Goal: Browse casually

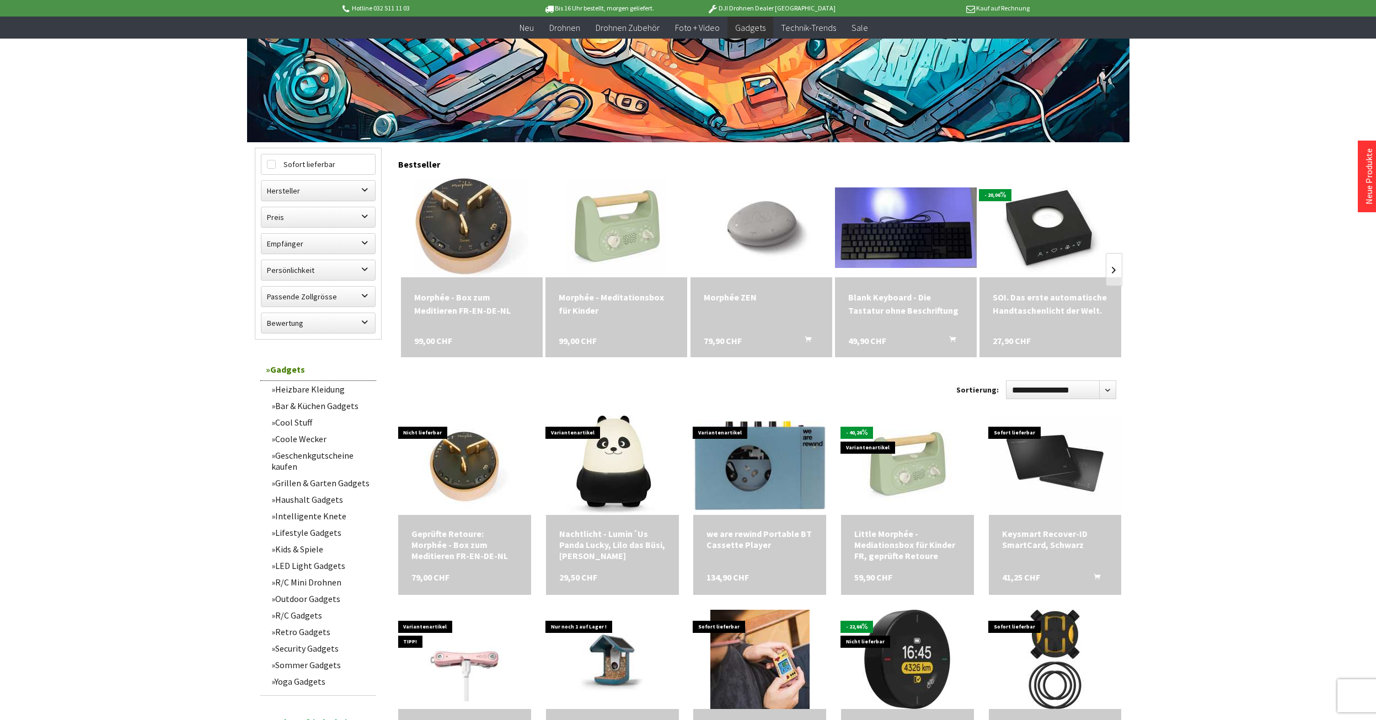
scroll to position [221, 0]
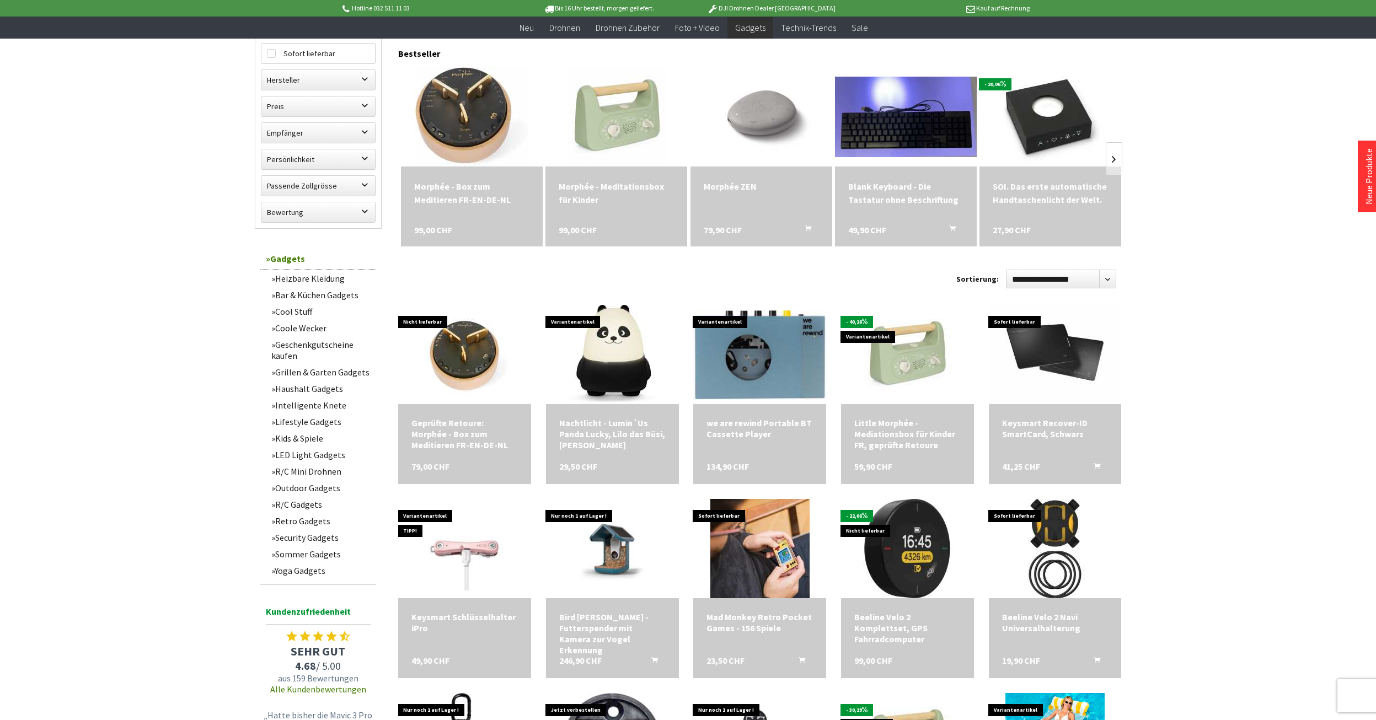
scroll to position [386, 0]
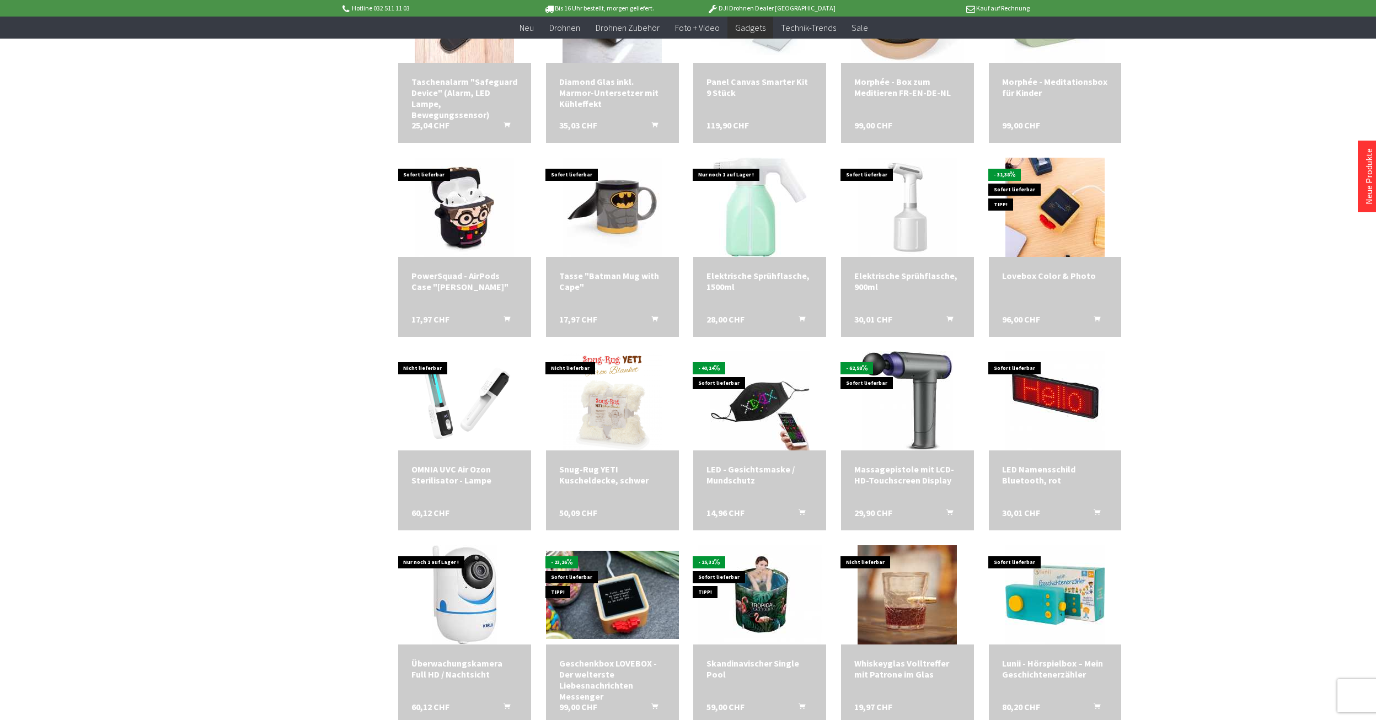
scroll to position [2040, 0]
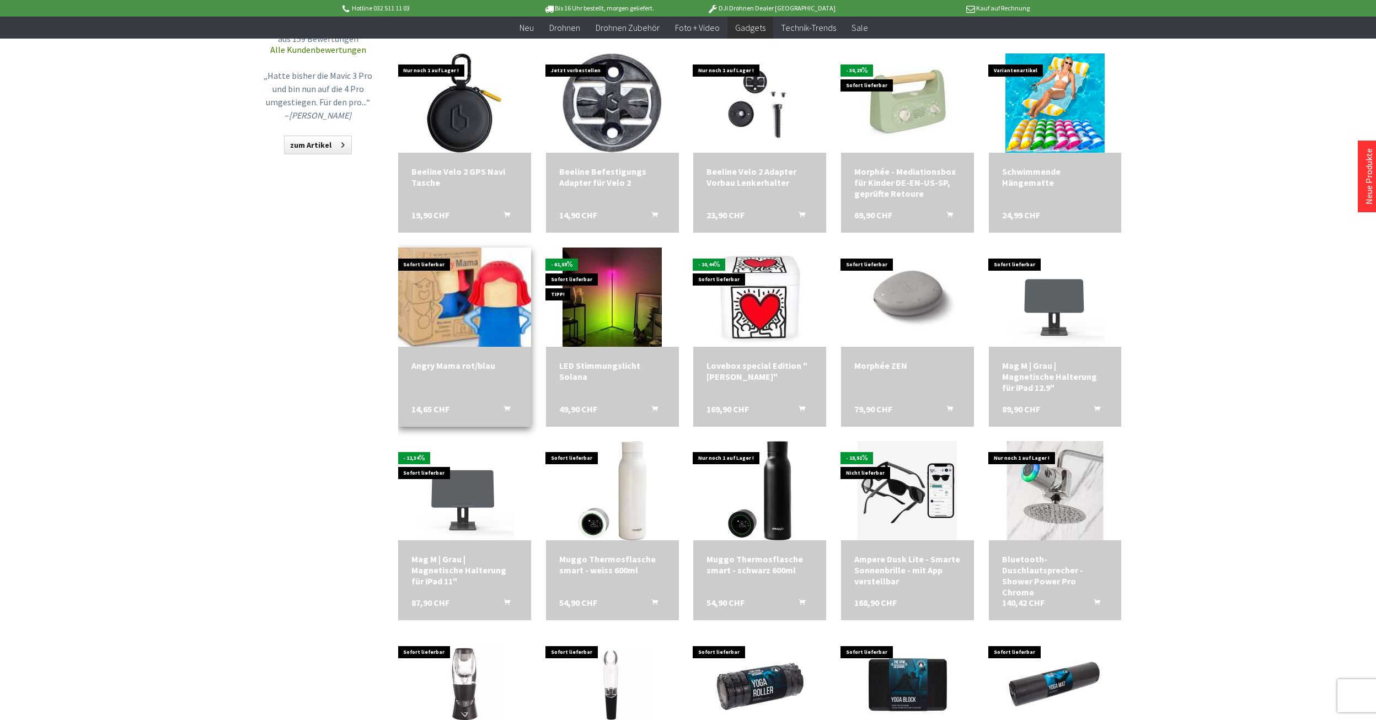
scroll to position [827, 0]
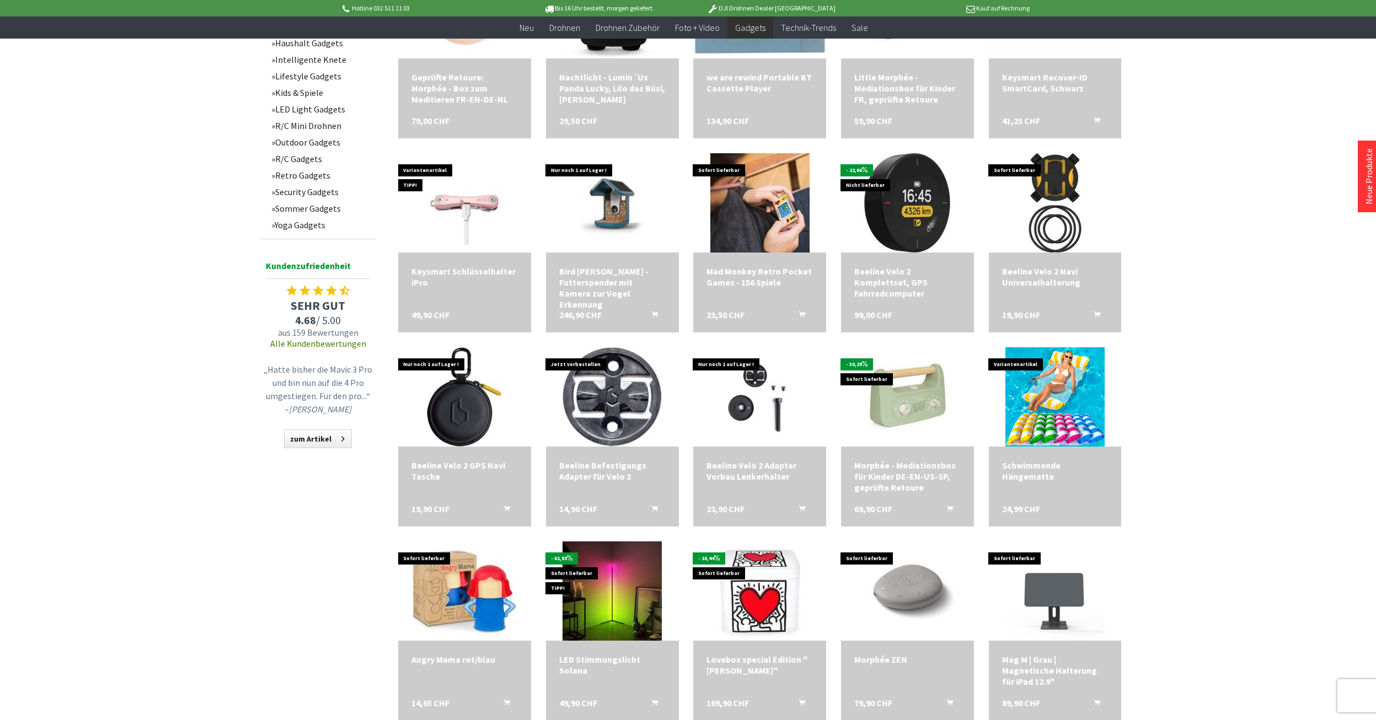
scroll to position [607, 0]
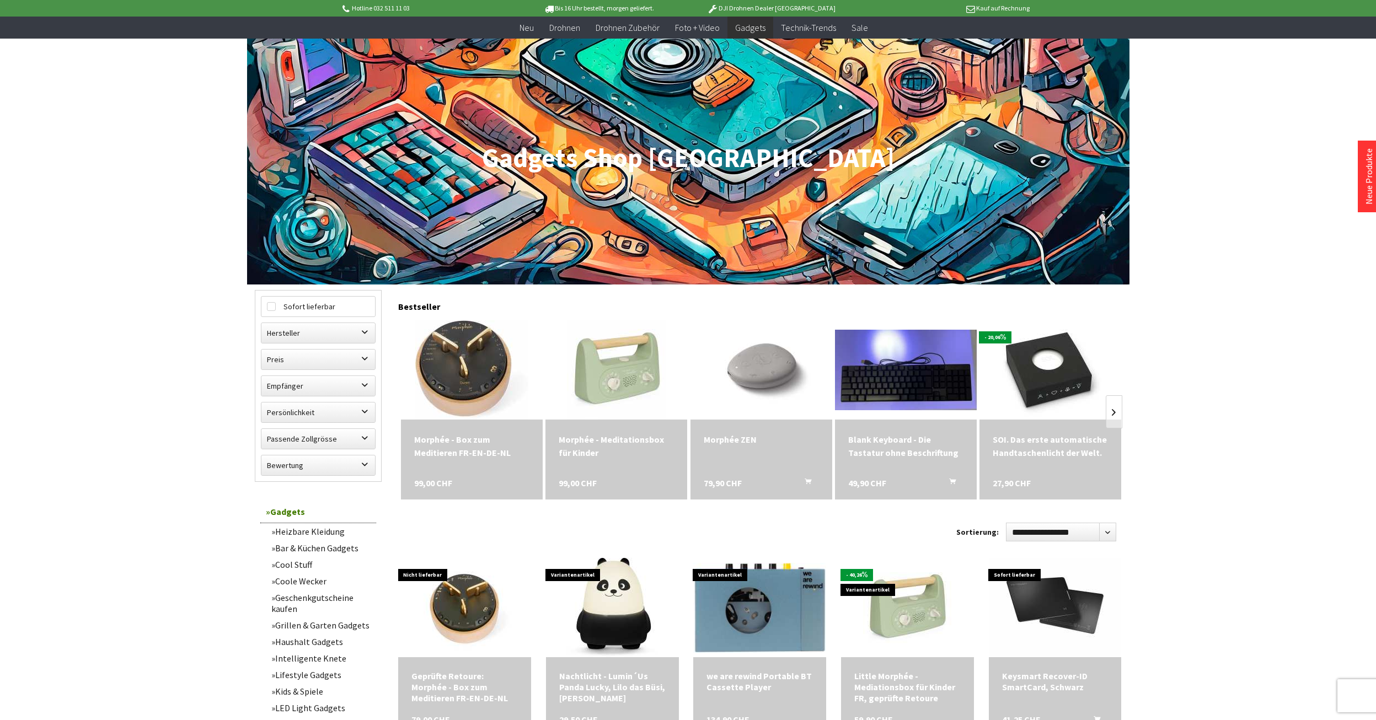
scroll to position [55, 0]
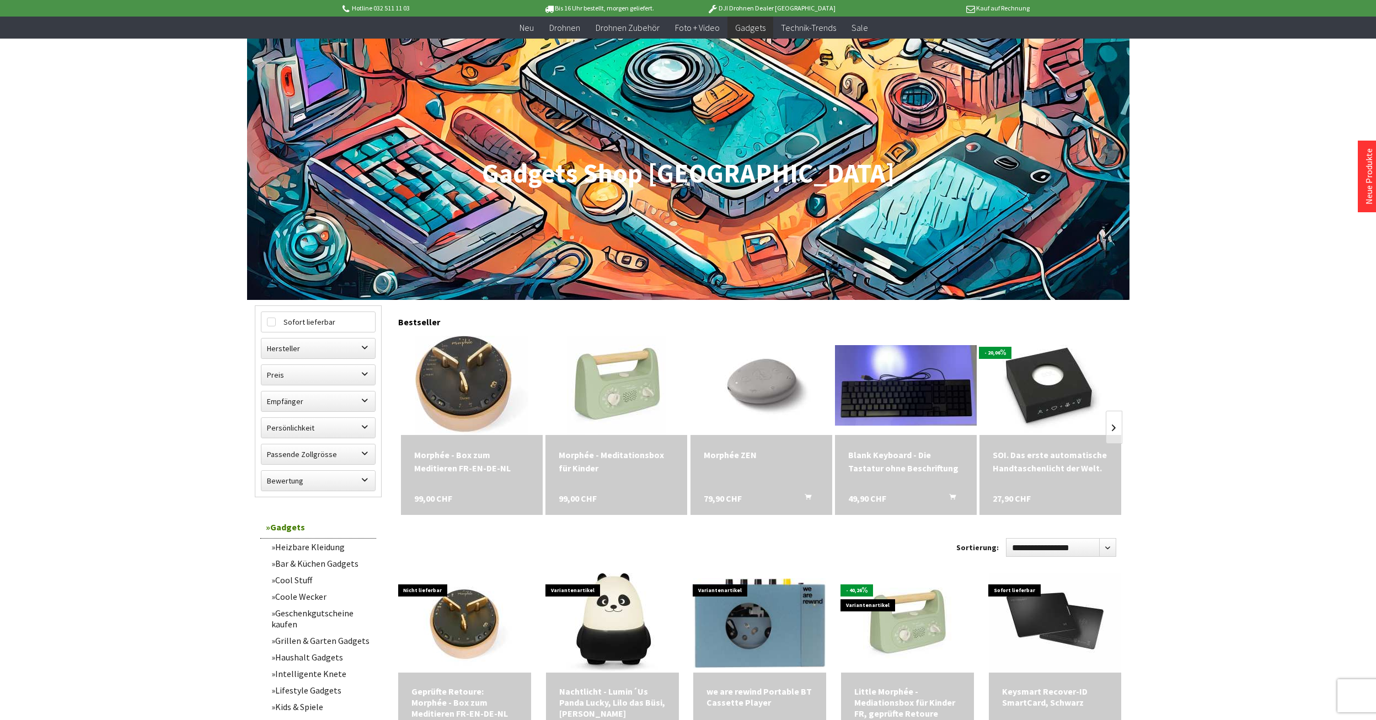
scroll to position [277, 0]
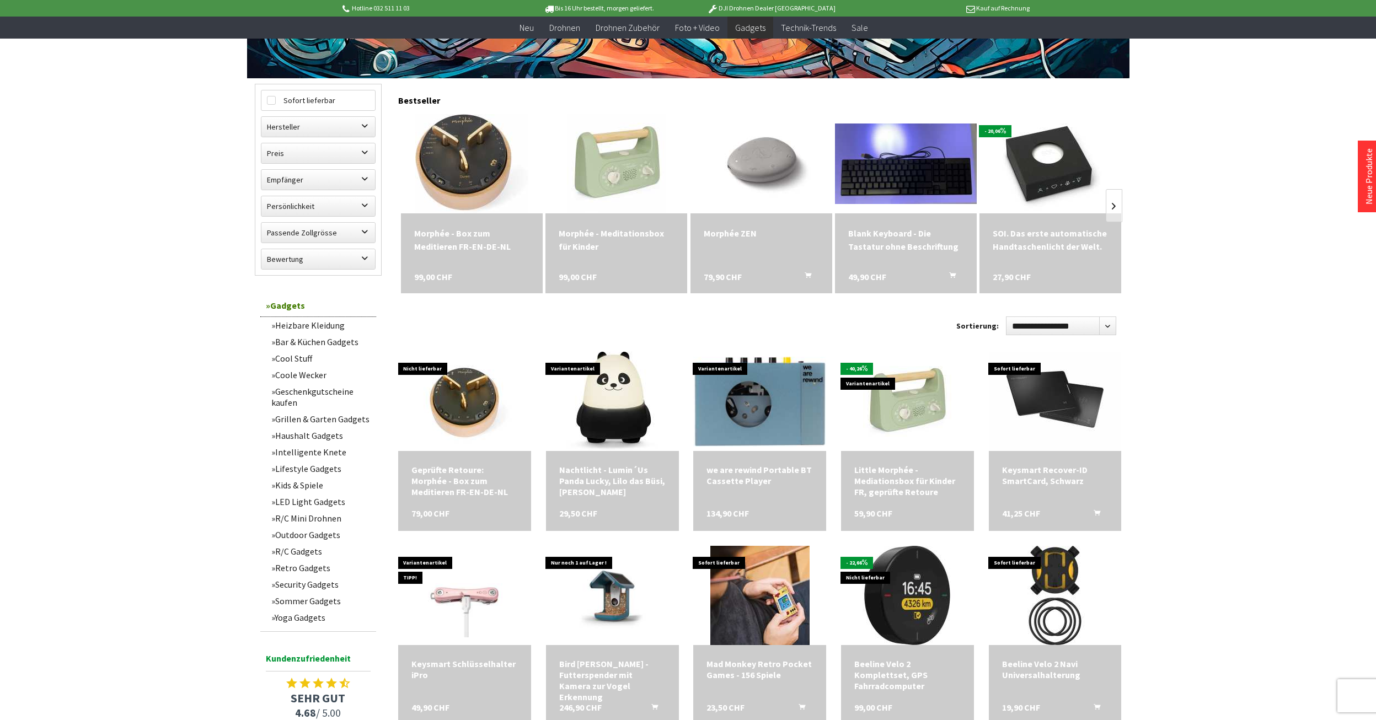
scroll to position [669, 0]
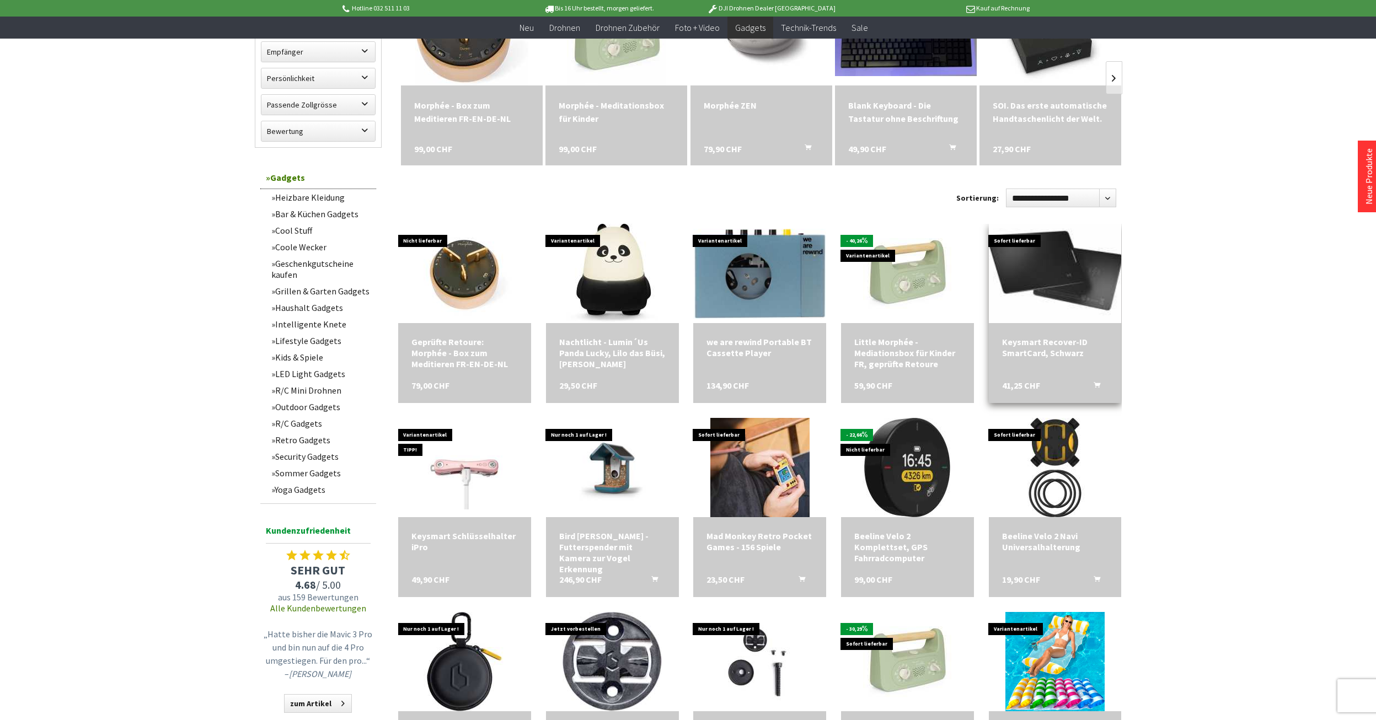
scroll to position [394, 0]
